Goal: Find specific page/section: Find specific page/section

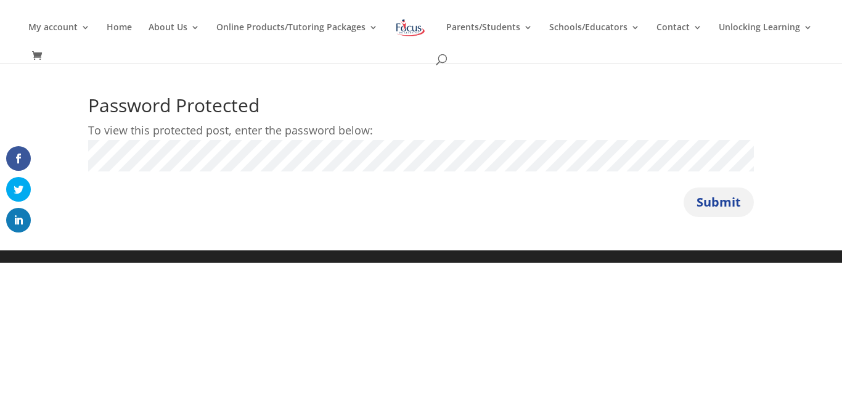
click at [733, 202] on button "Submit" at bounding box center [718, 202] width 70 height 30
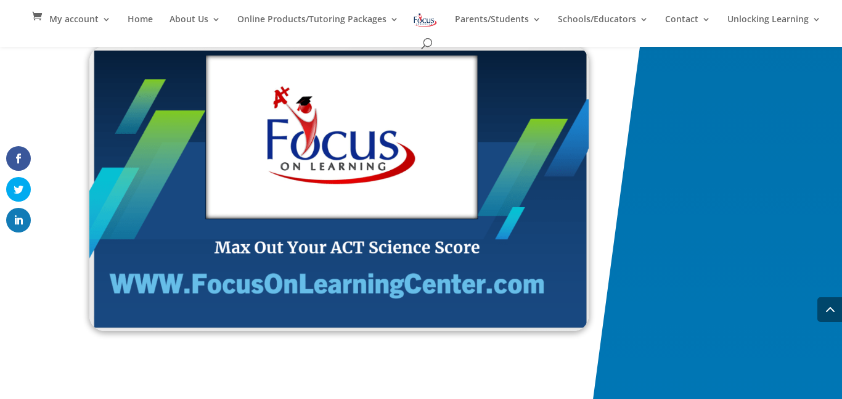
scroll to position [2048, 0]
